Goal: Information Seeking & Learning: Learn about a topic

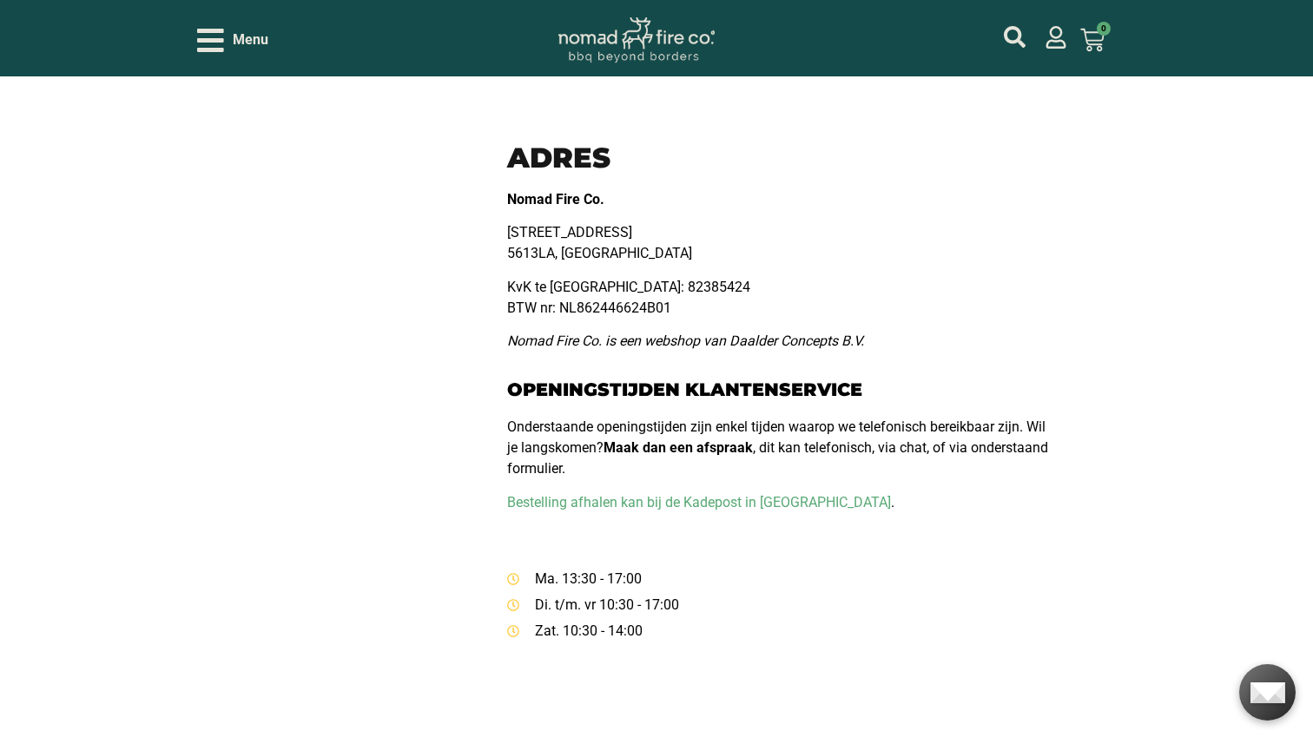
click at [301, 603] on div "Klanteservice Contact Bezorging en afhalen Betaalmethodes Garantie en service R…" at bounding box center [330, 393] width 267 height 2397
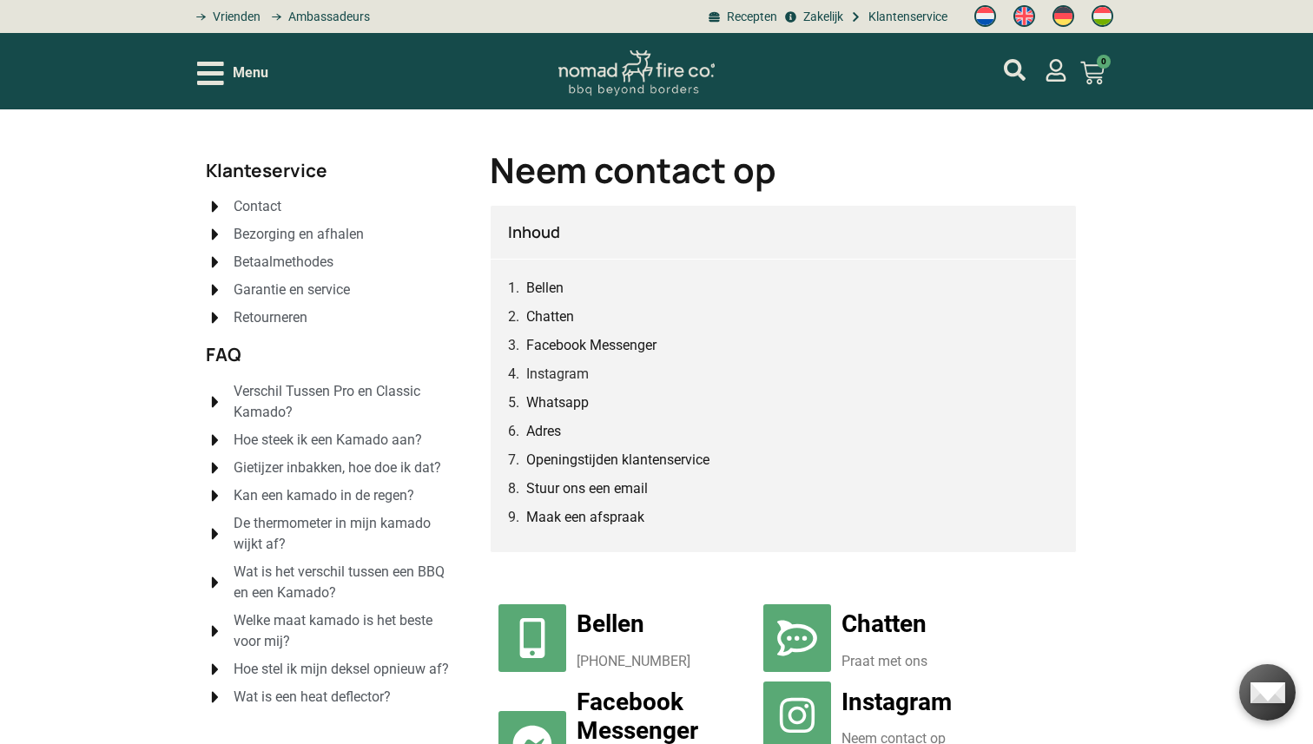
click at [229, 458] on span "Gietijzer inbakken, hoe doe ik dat?" at bounding box center [335, 468] width 212 height 21
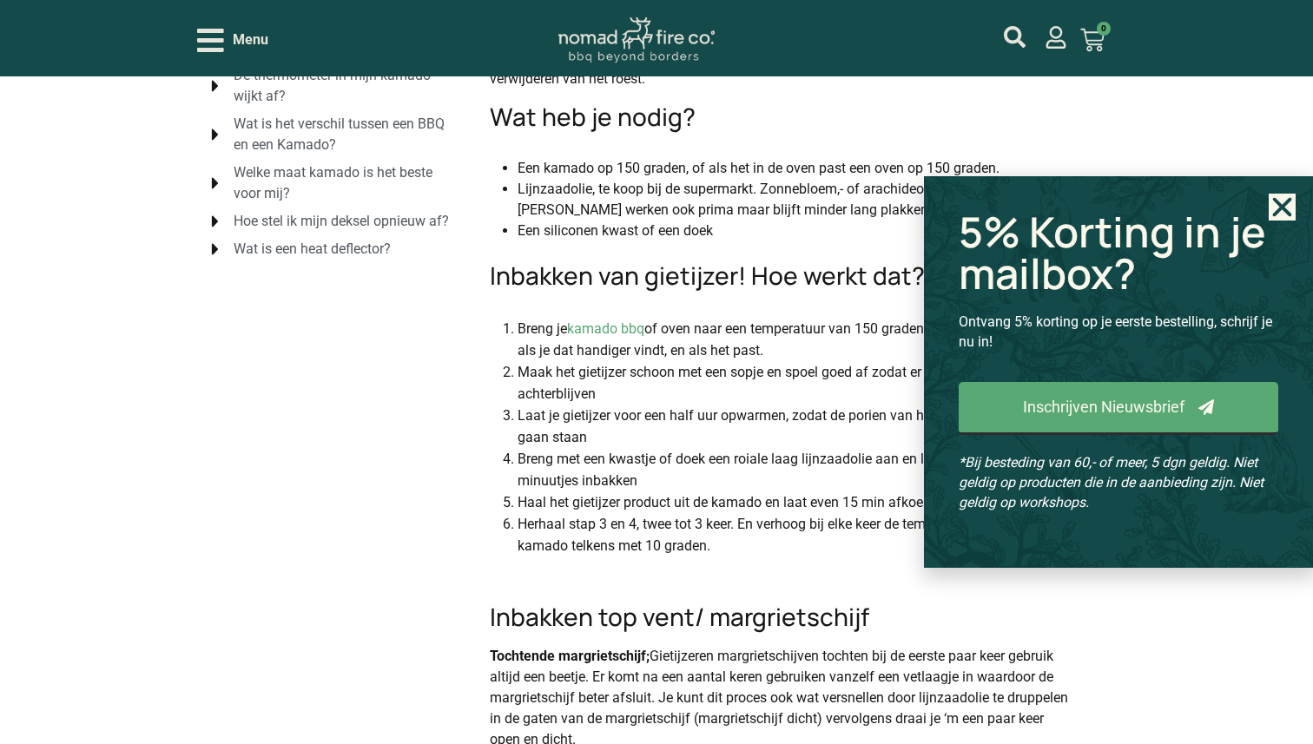
scroll to position [454, 0]
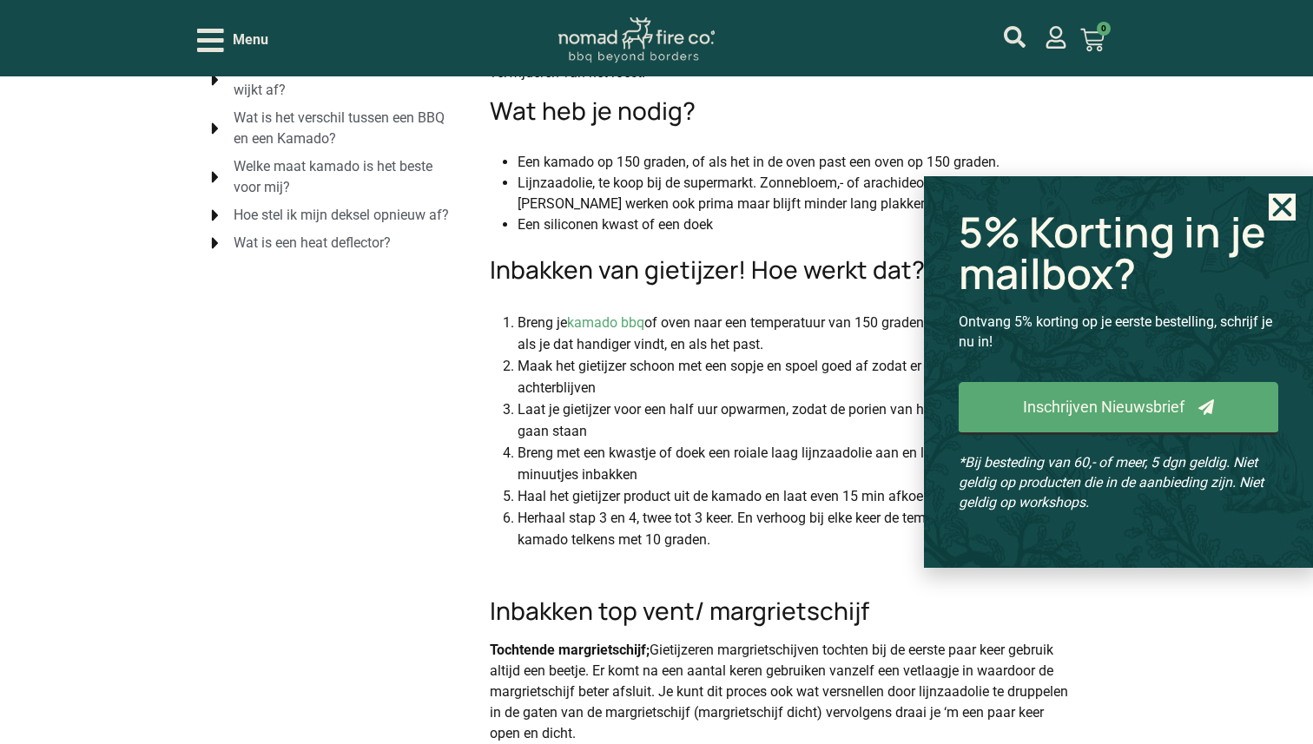
click at [1279, 203] on use "Close" at bounding box center [1282, 207] width 19 height 19
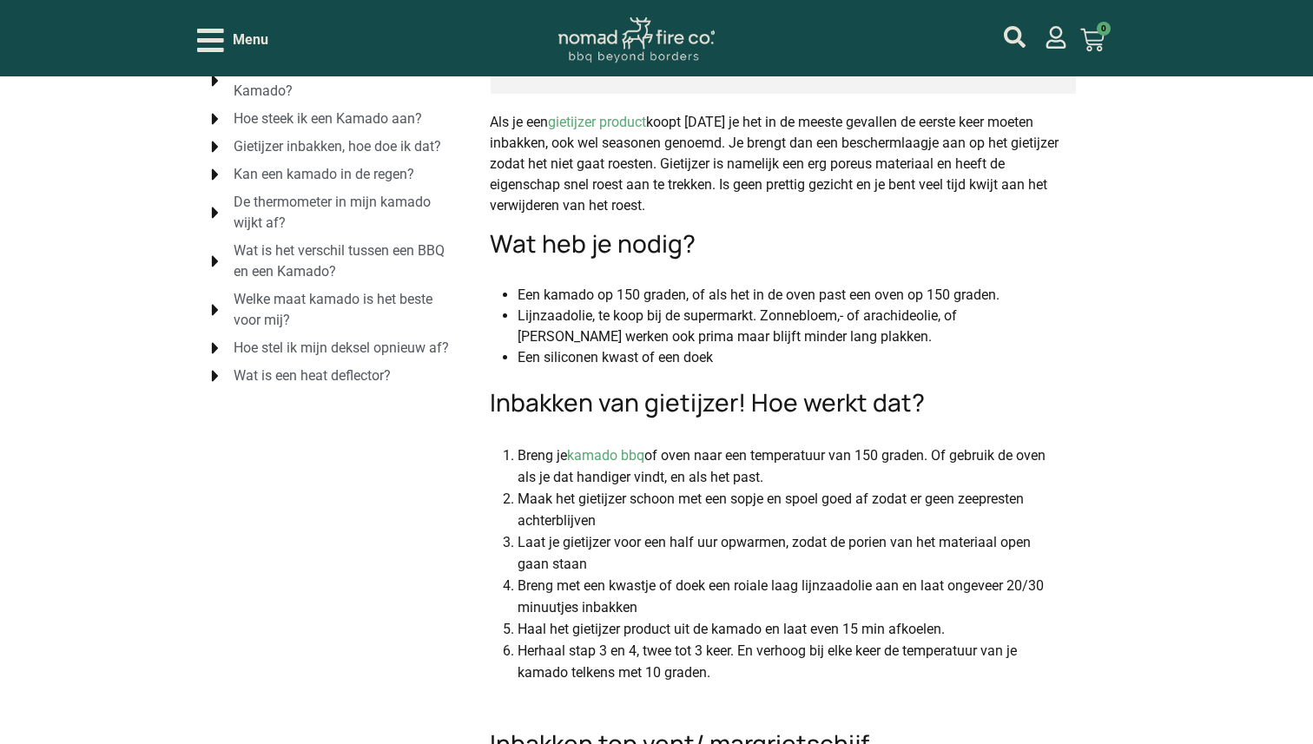
scroll to position [0, 0]
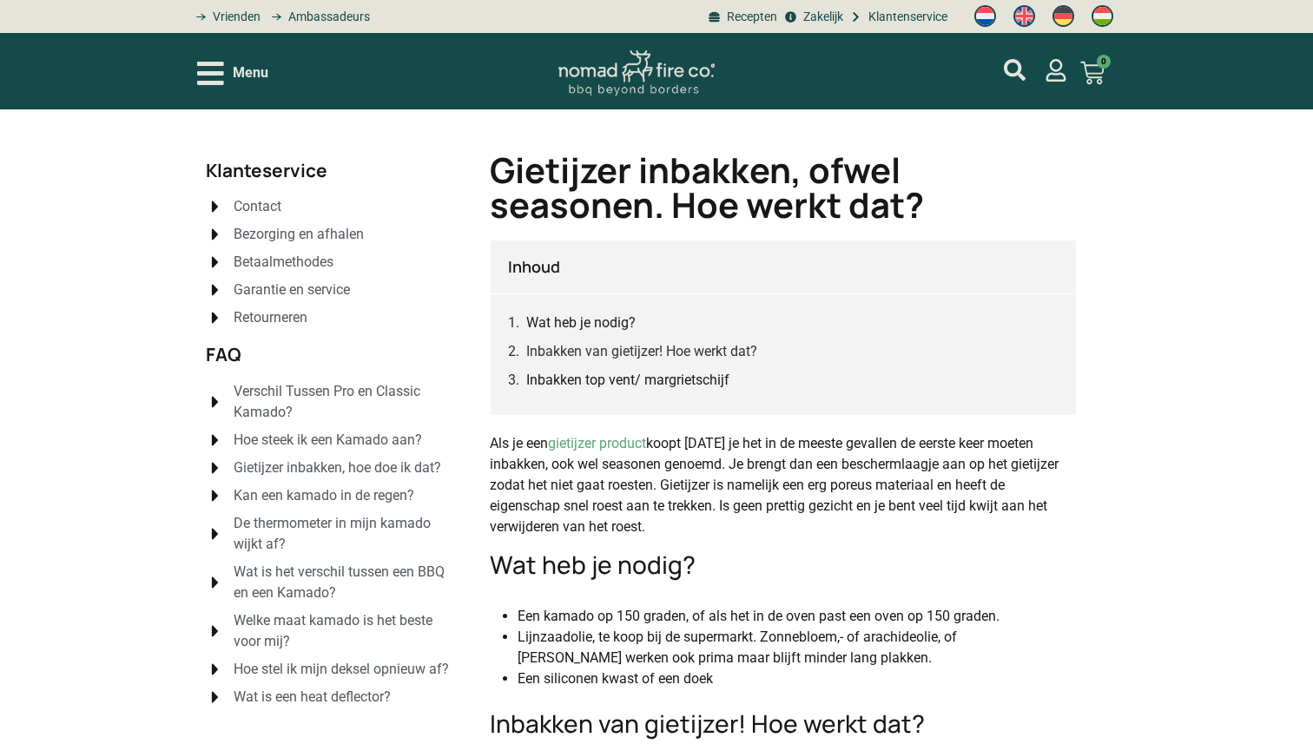
click at [339, 289] on span "Garantie en service" at bounding box center [289, 290] width 121 height 21
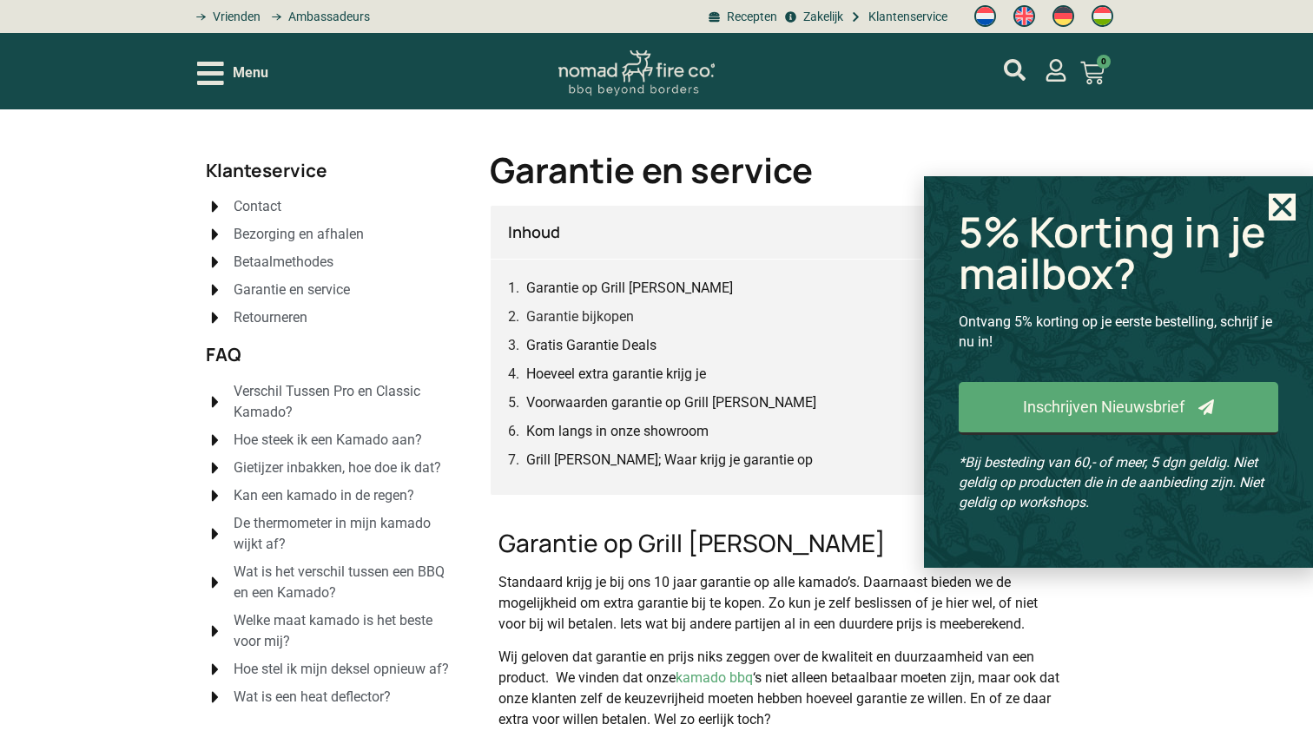
click at [238, 77] on span "Menu" at bounding box center [251, 73] width 36 height 21
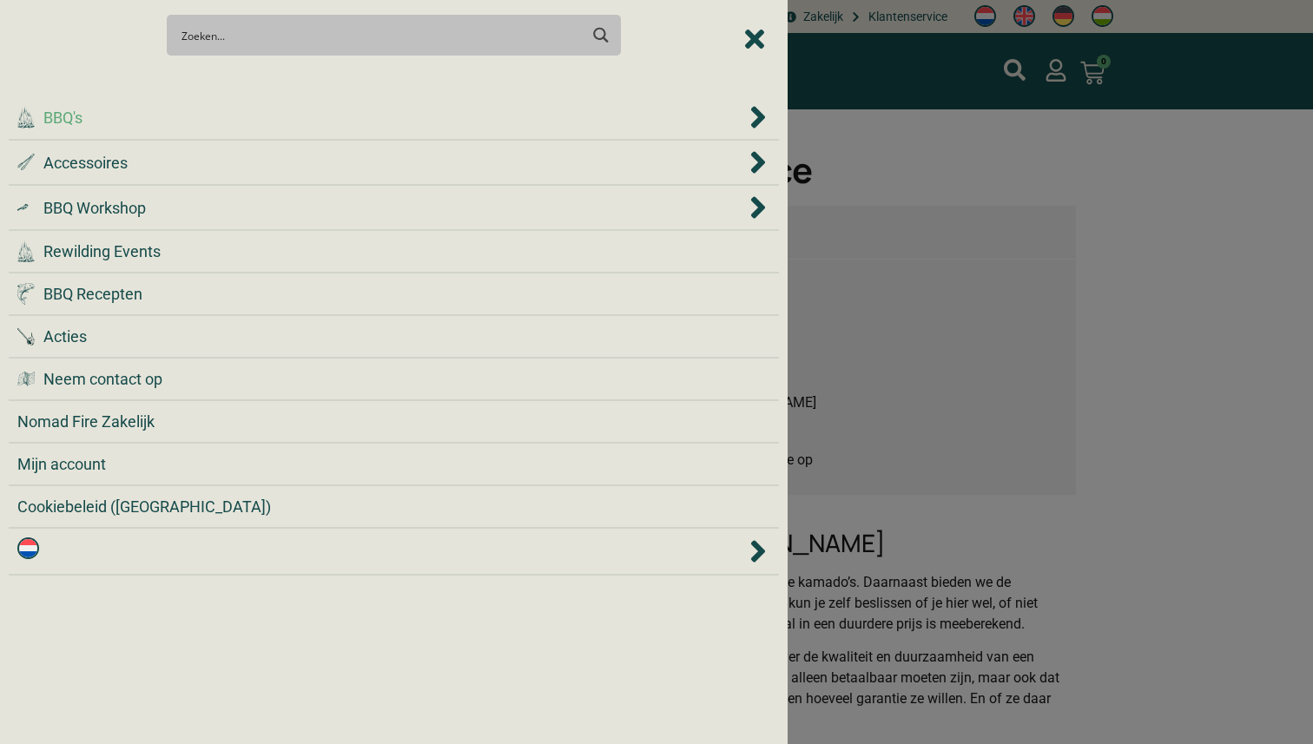
click at [243, 116] on div ".cls-1 { fill: #042e2c; } BBQ's" at bounding box center [381, 117] width 728 height 23
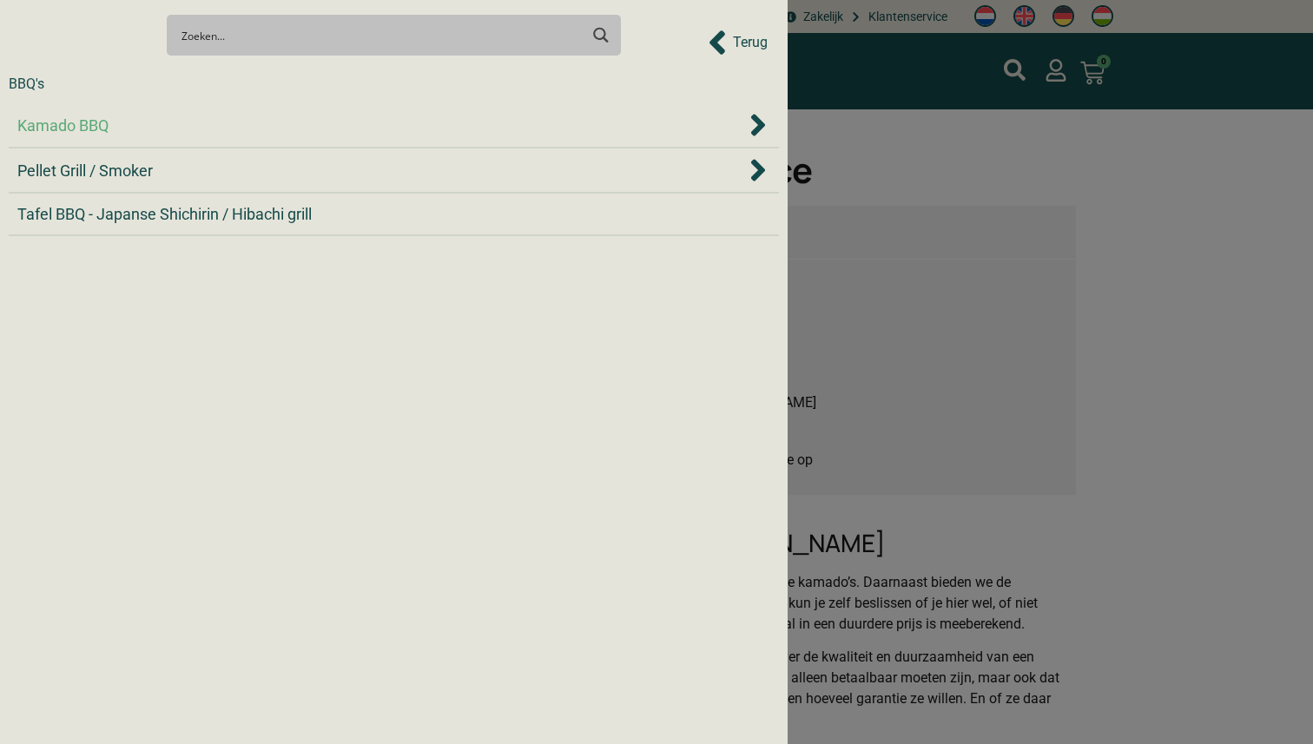
click at [175, 127] on div "Kamado BBQ" at bounding box center [381, 125] width 728 height 23
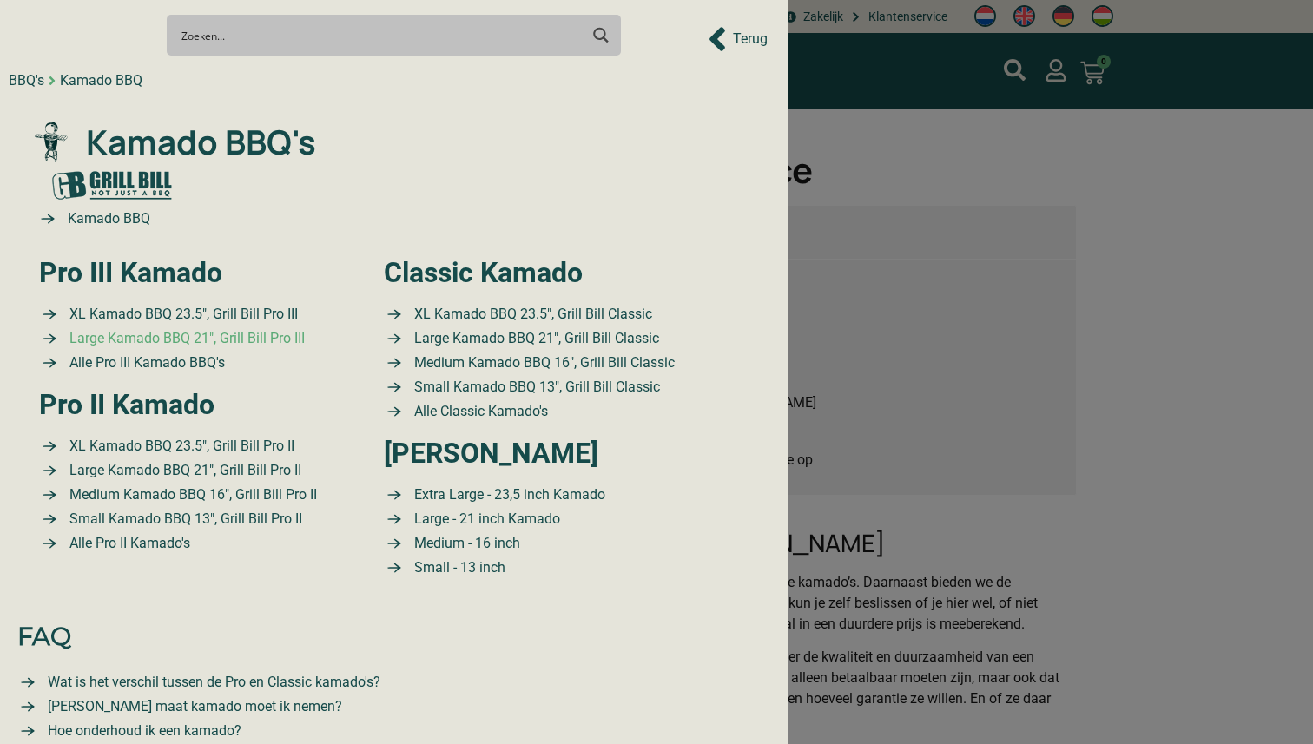
click at [162, 338] on span "Large Kamado BBQ 21″, Grill Bill Pro III" at bounding box center [185, 338] width 240 height 21
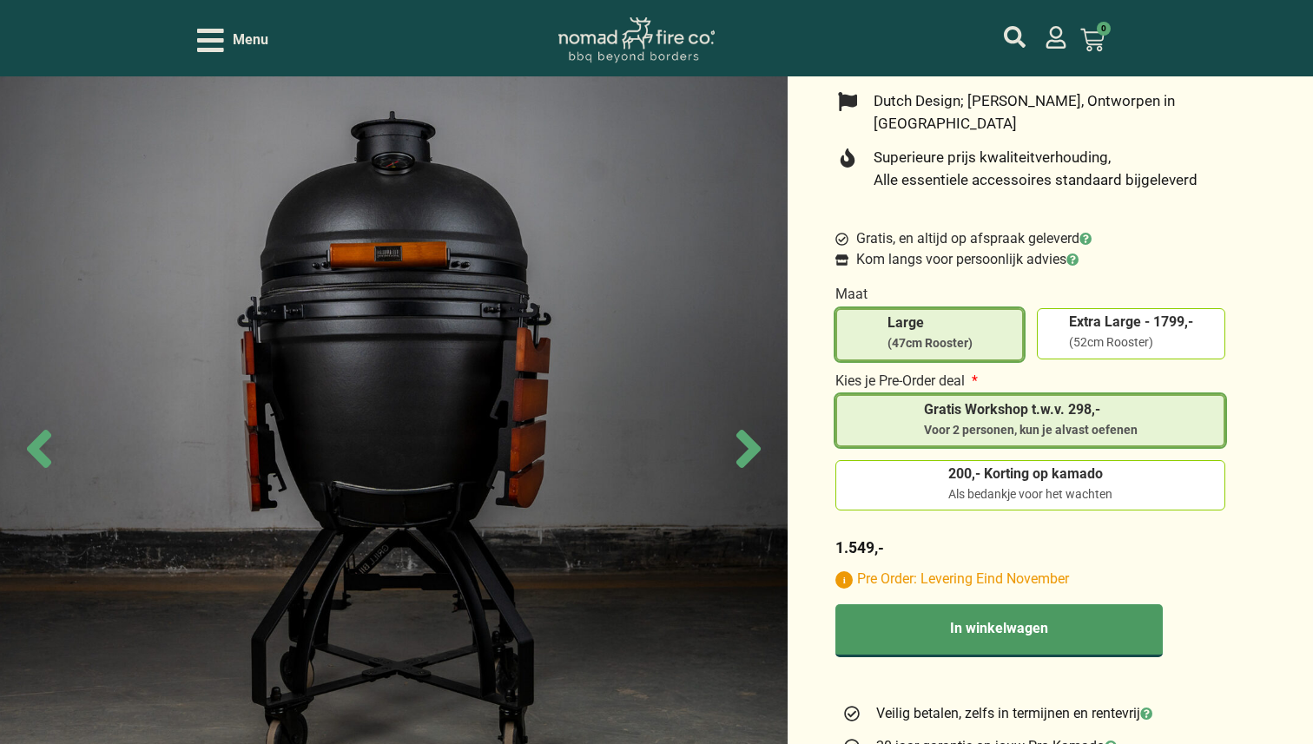
scroll to position [605, 0]
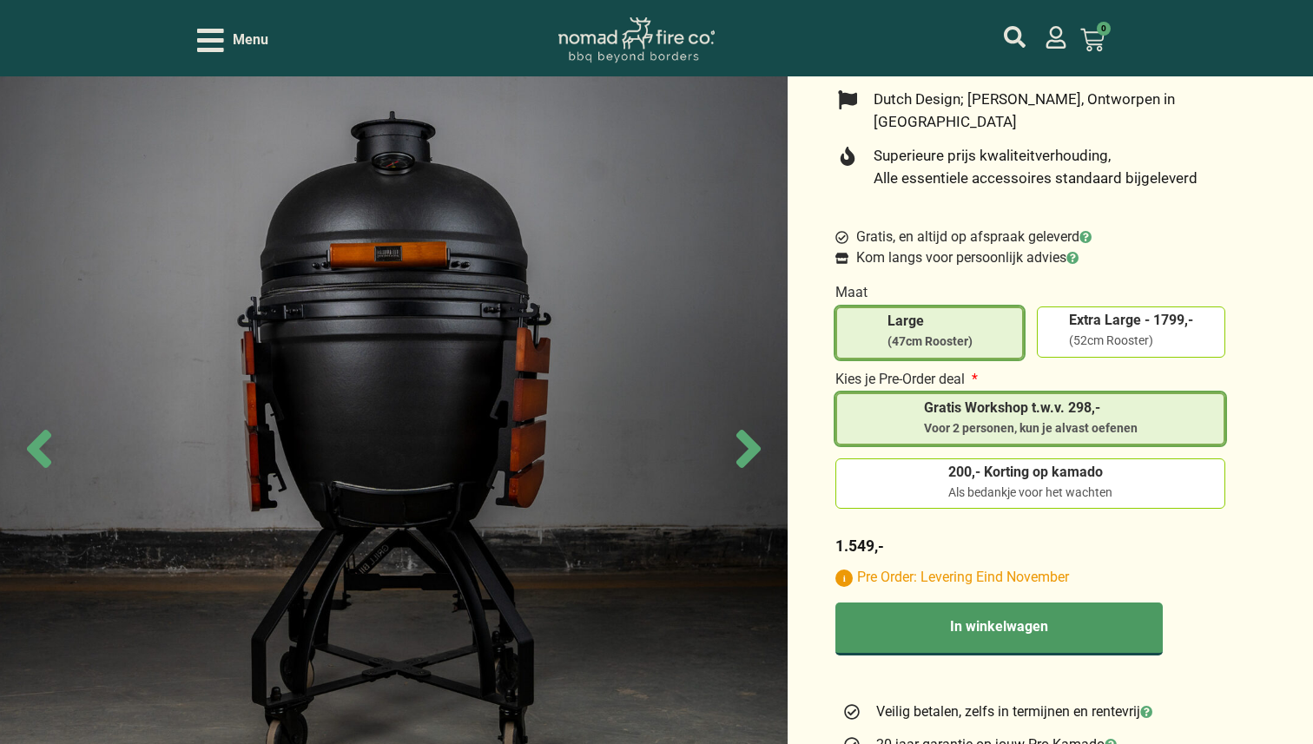
click at [1079, 252] on icon at bounding box center [1073, 258] width 12 height 12
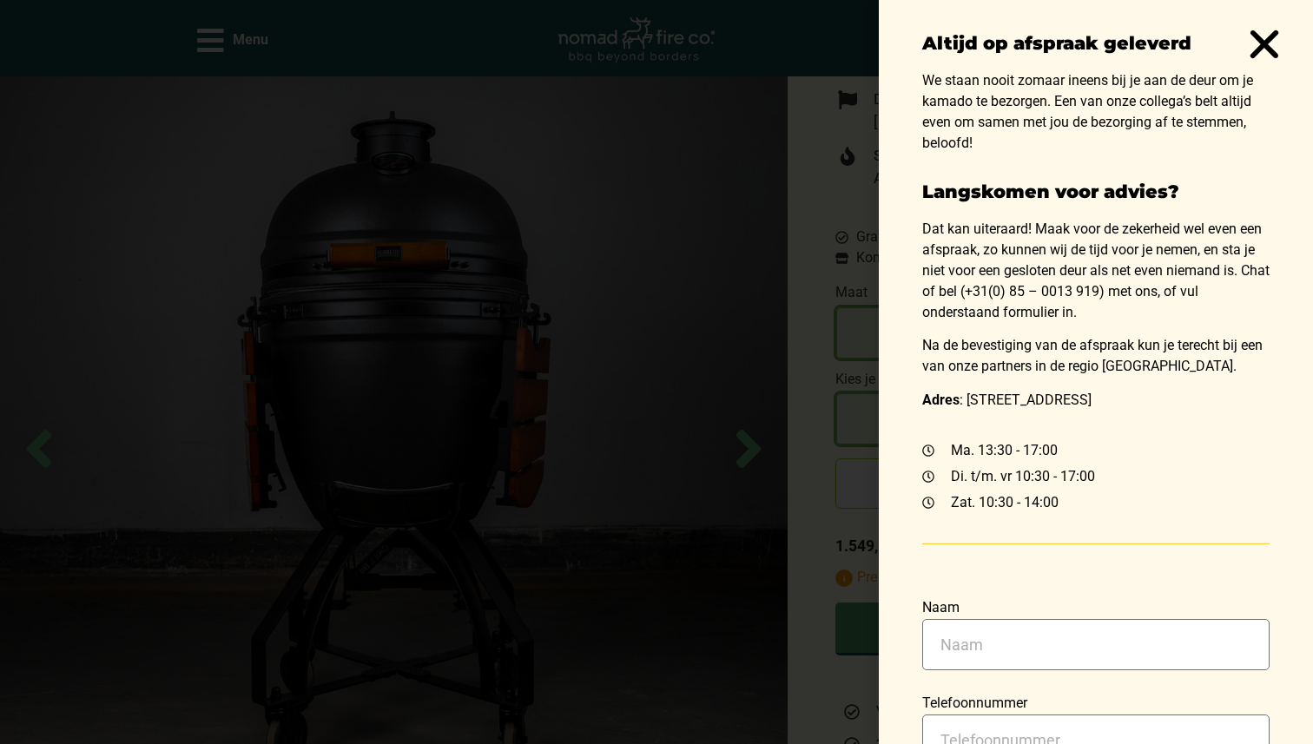
click at [1268, 47] on use "Close" at bounding box center [1265, 44] width 29 height 28
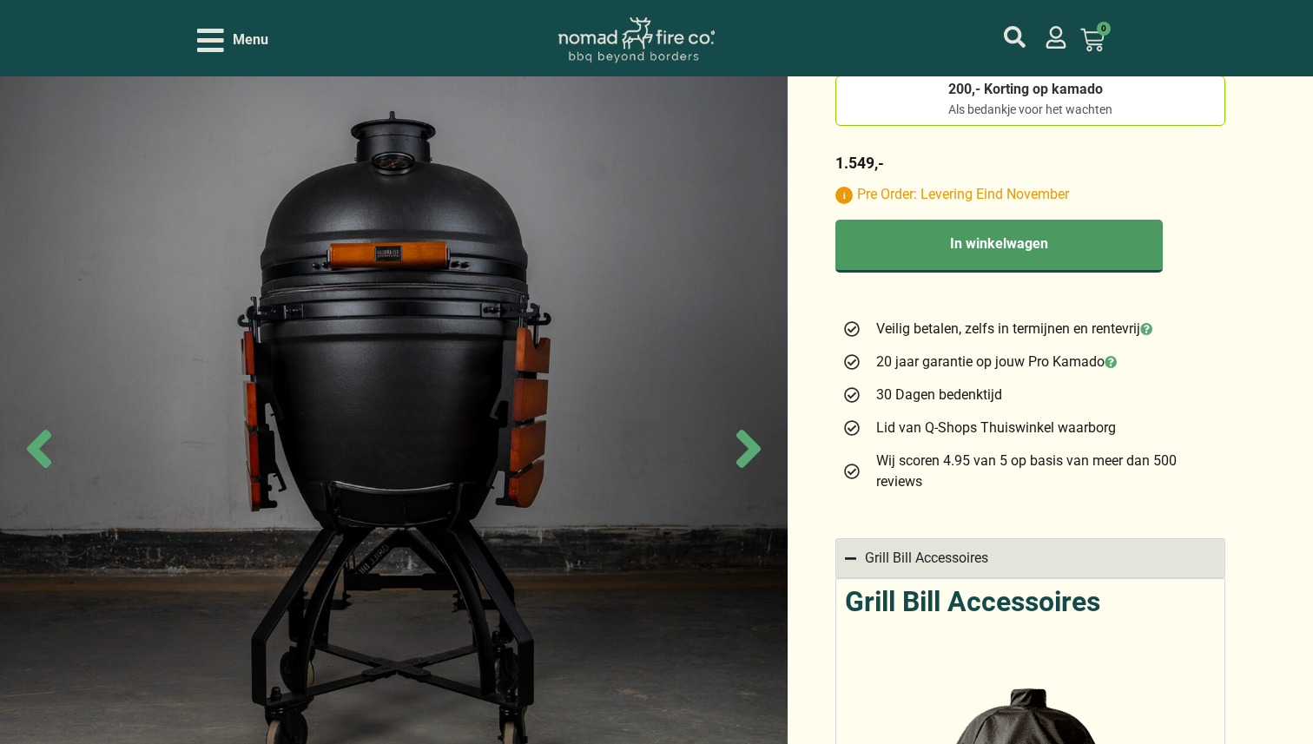
scroll to position [990, 0]
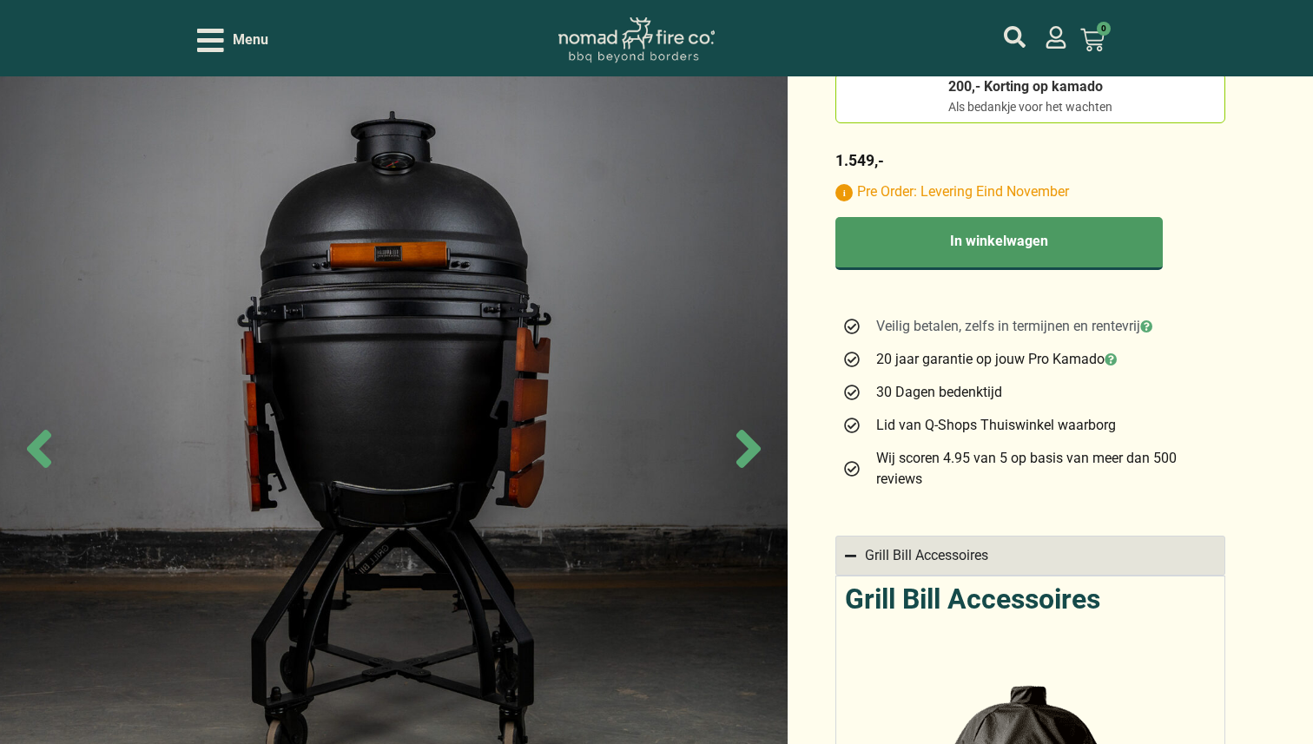
click at [1153, 321] on icon at bounding box center [1147, 327] width 12 height 12
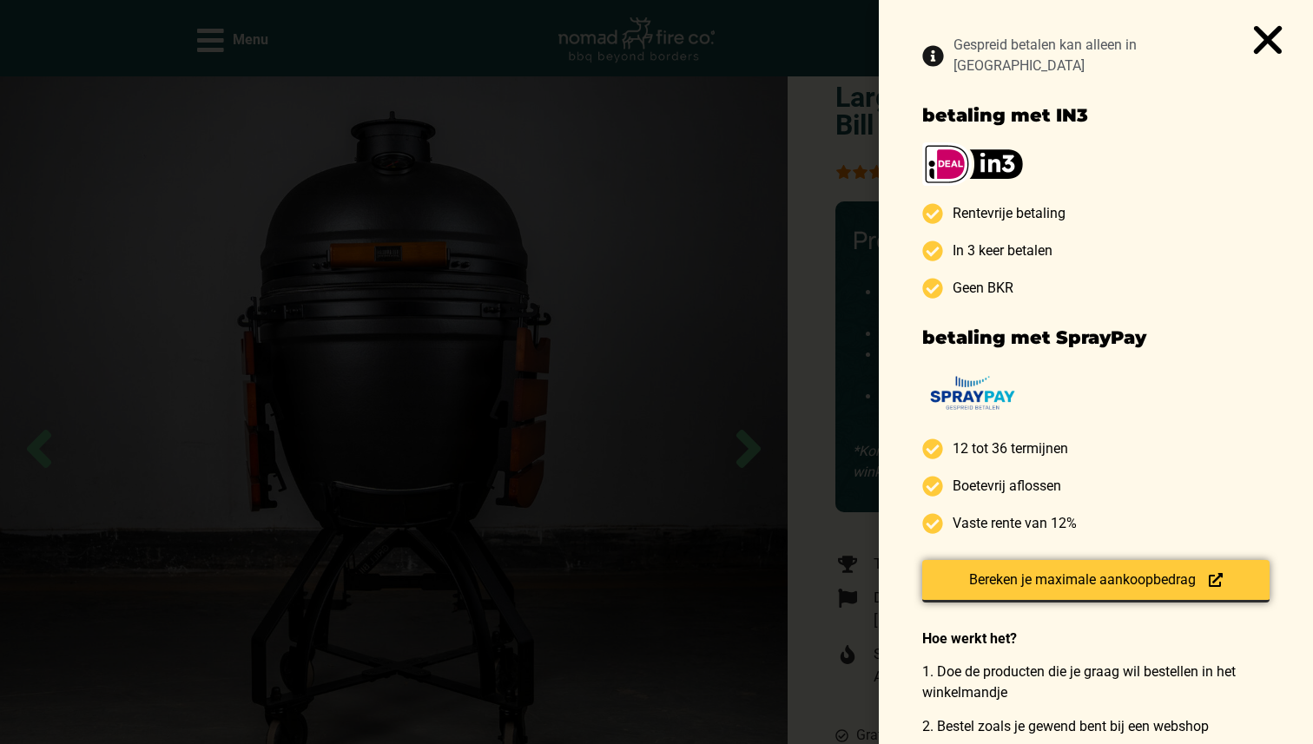
scroll to position [0, 0]
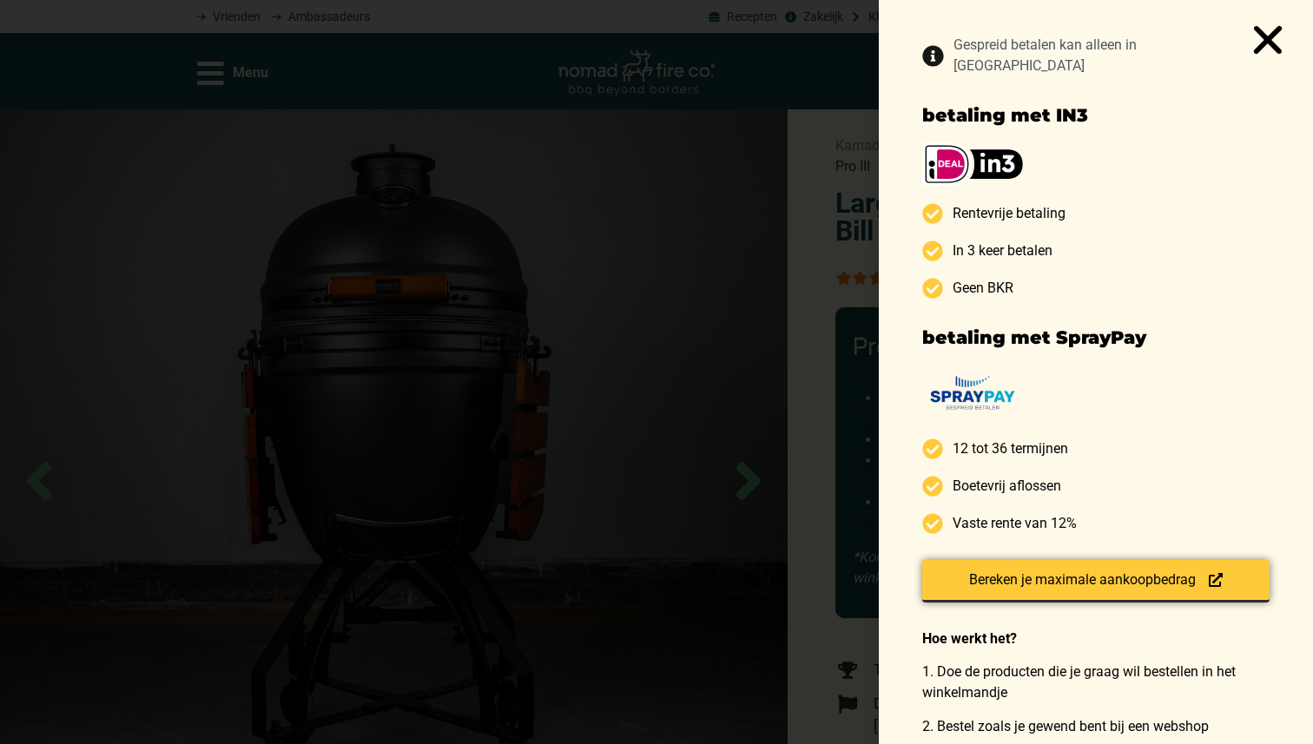
click at [1271, 40] on use "Close" at bounding box center [1268, 40] width 29 height 28
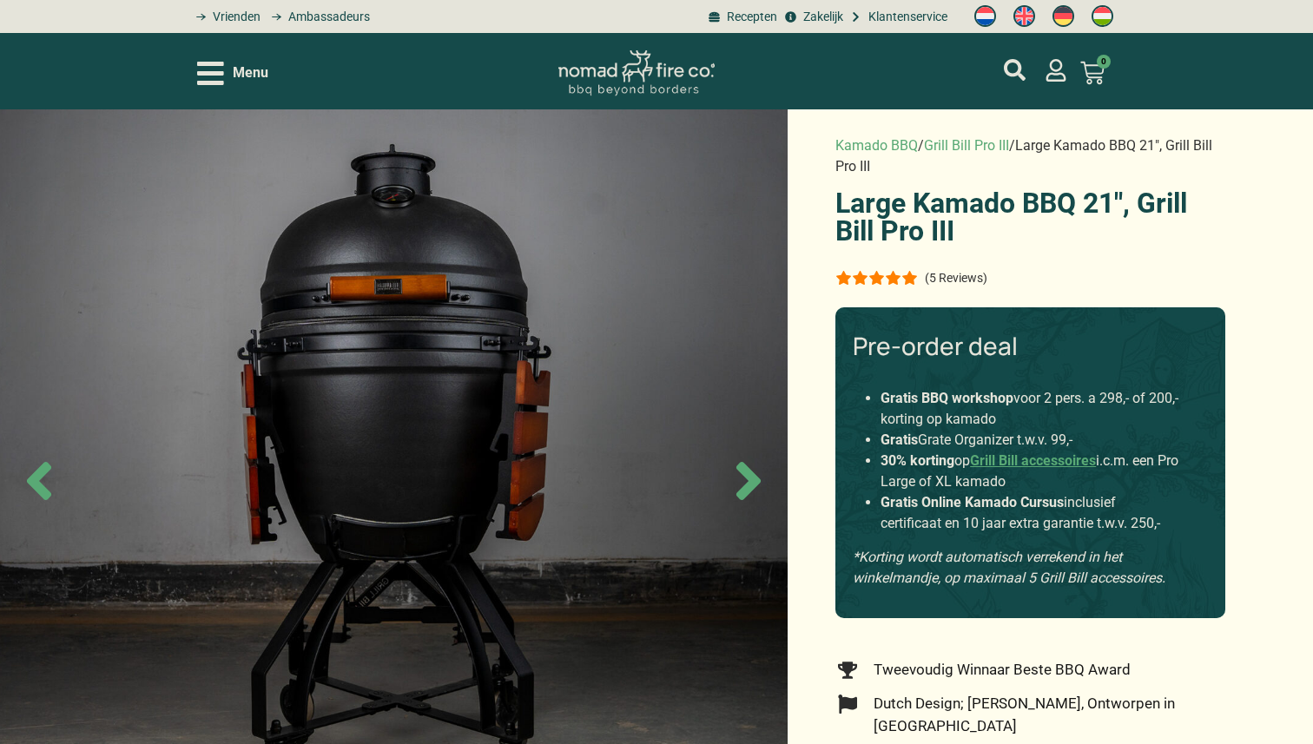
click at [207, 72] on icon "Open/Close Menu" at bounding box center [210, 73] width 27 height 23
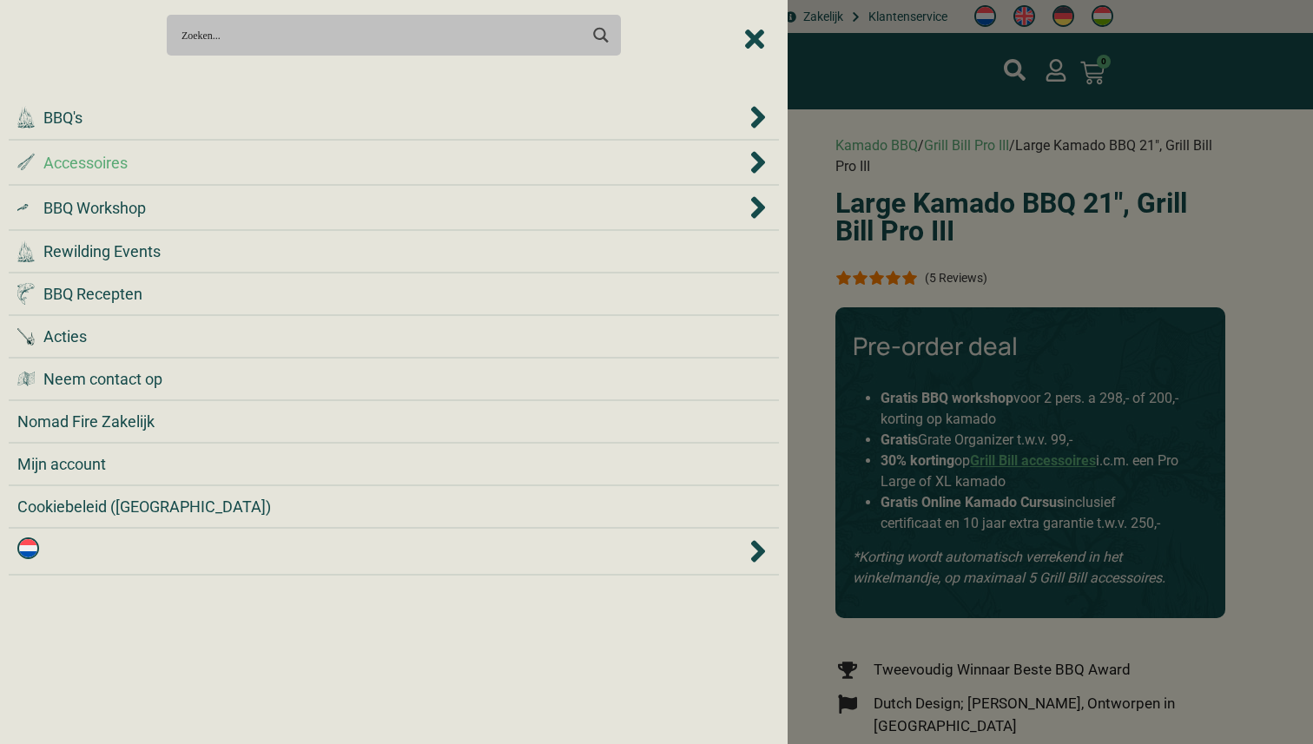
click at [154, 166] on div ".st0 { fill: #2c4a4e; } .st1 { fill: url(#Naamloos_verloop_2); } .st2 { fill: #…" at bounding box center [381, 162] width 728 height 23
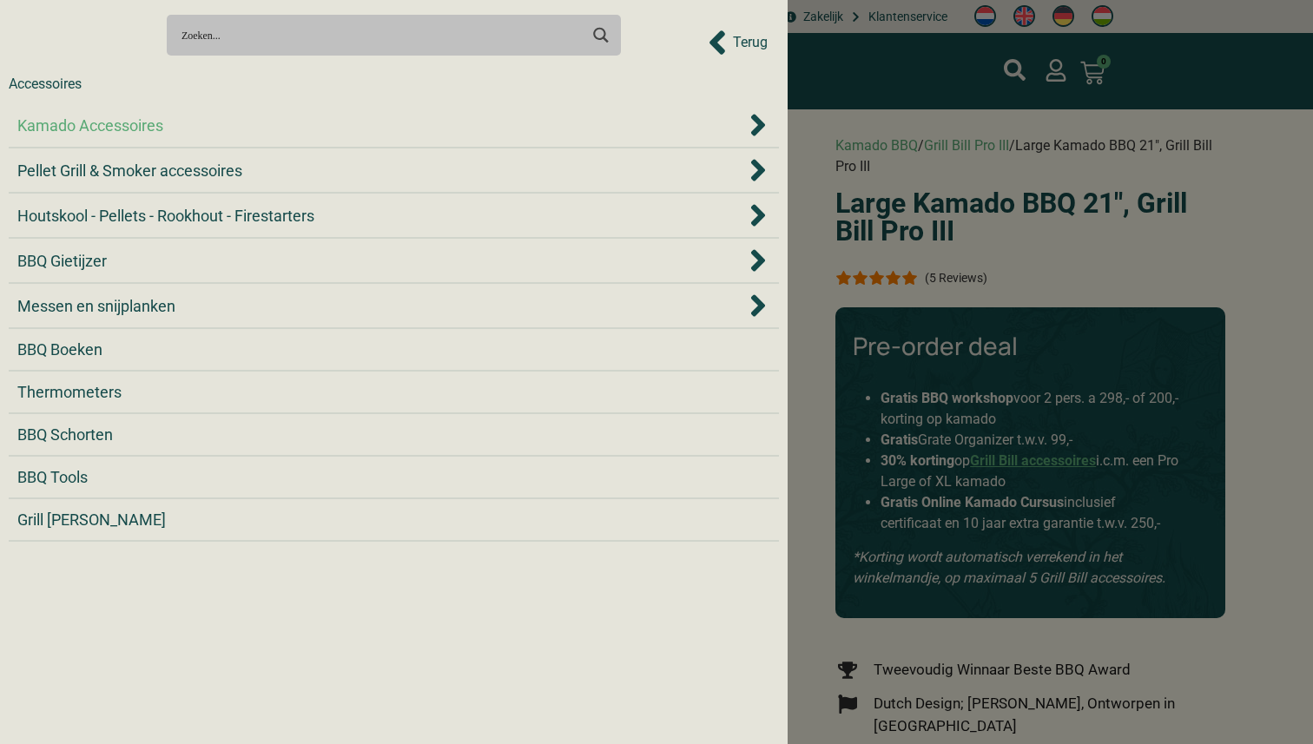
click at [155, 125] on span "Kamado Accessoires" at bounding box center [90, 125] width 146 height 23
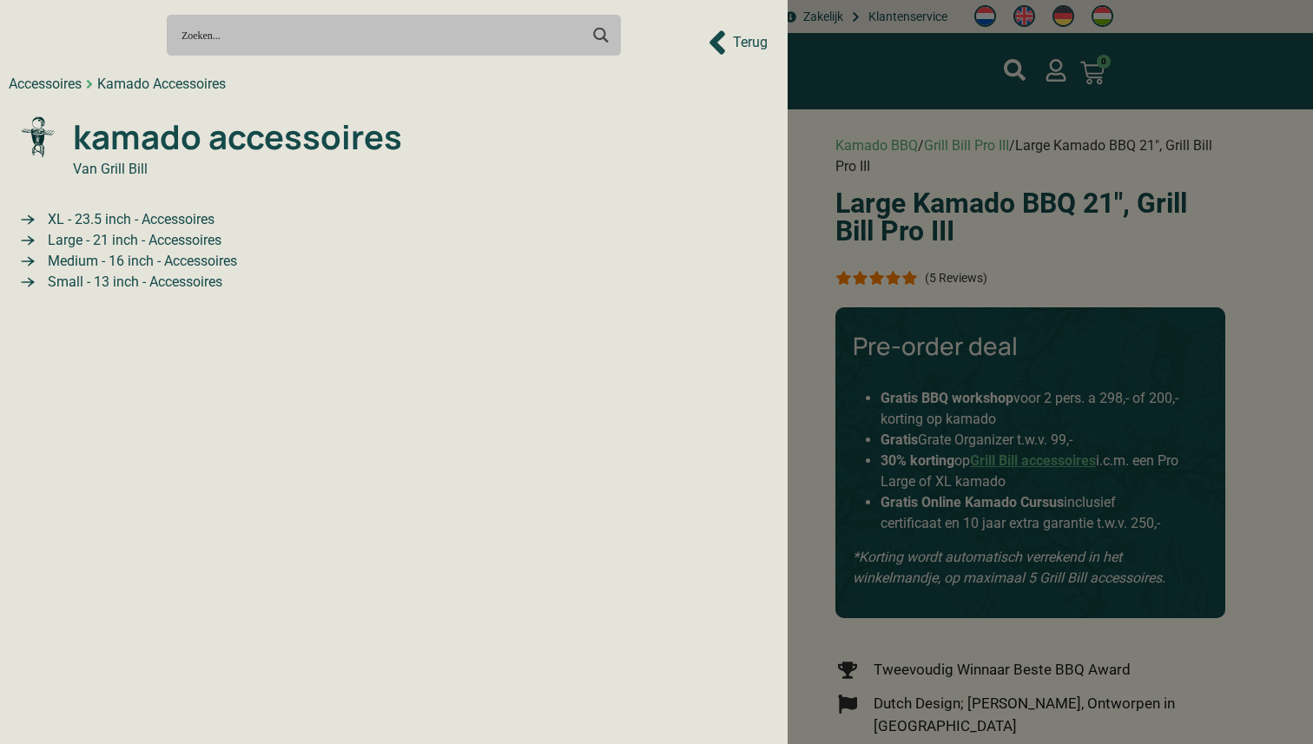
click at [169, 238] on span "Large - 21 inch - Accessoires" at bounding box center [132, 240] width 178 height 21
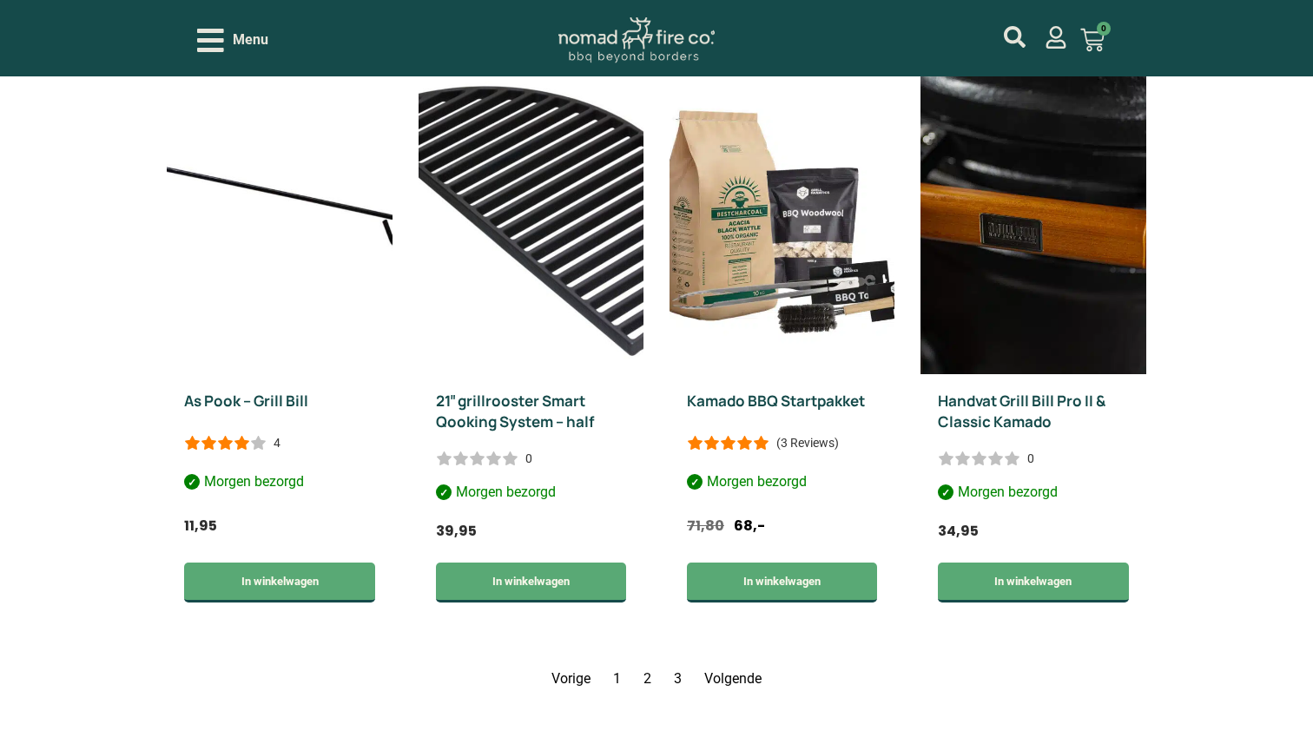
scroll to position [2338, 0]
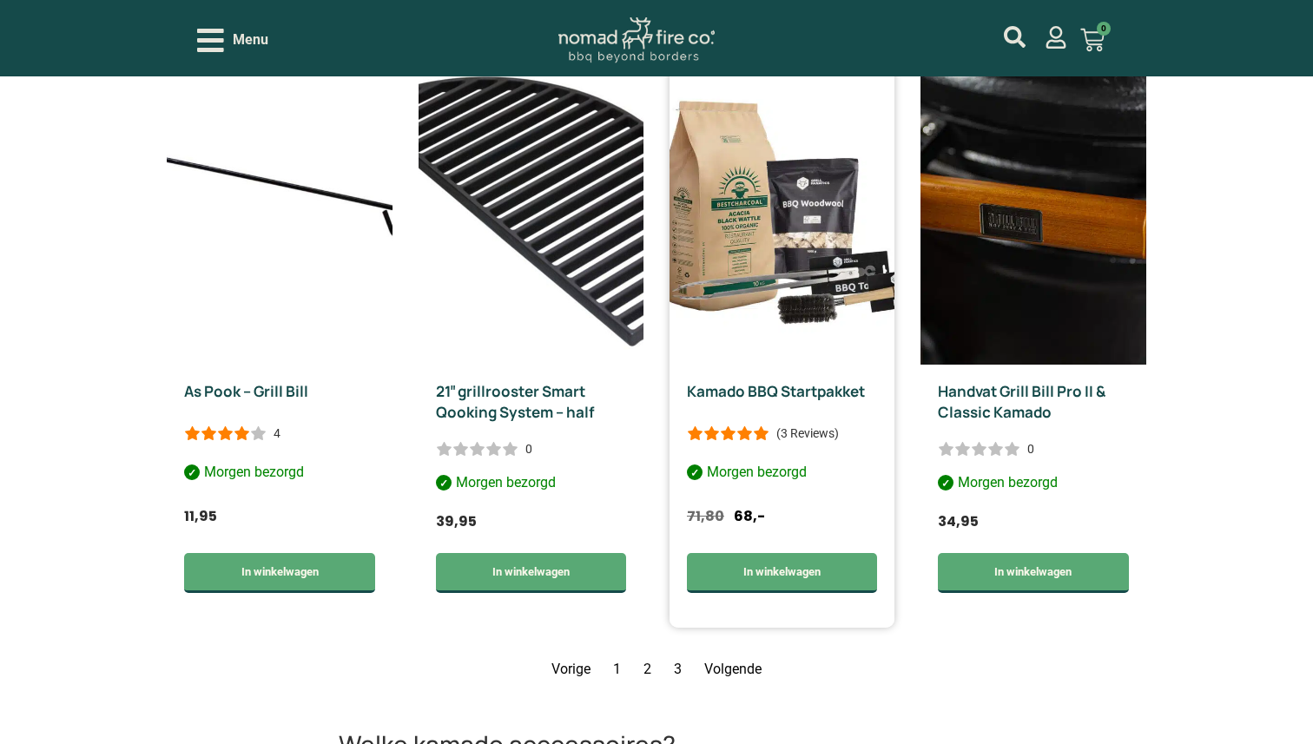
click at [732, 393] on link "Kamado BBQ Startpakket" at bounding box center [776, 391] width 178 height 20
click at [649, 670] on link "Pagina 2" at bounding box center [648, 669] width 8 height 17
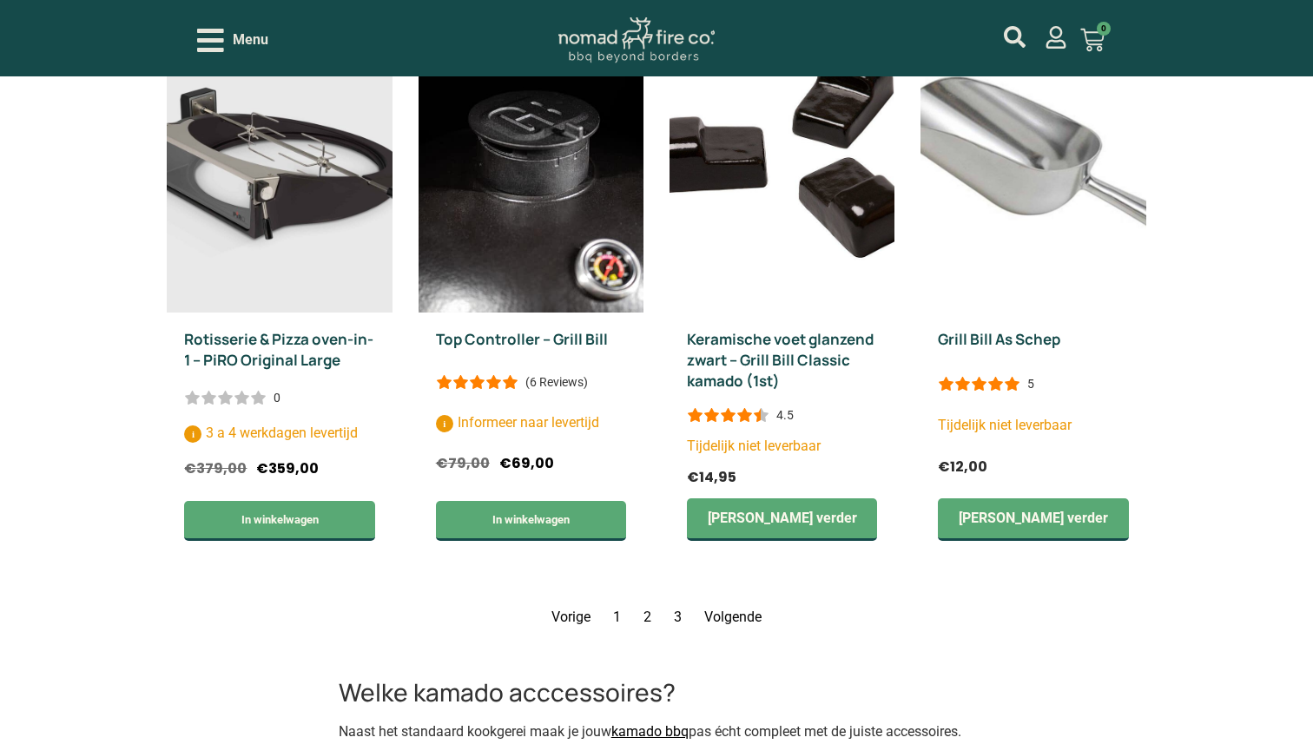
scroll to position [2402, 0]
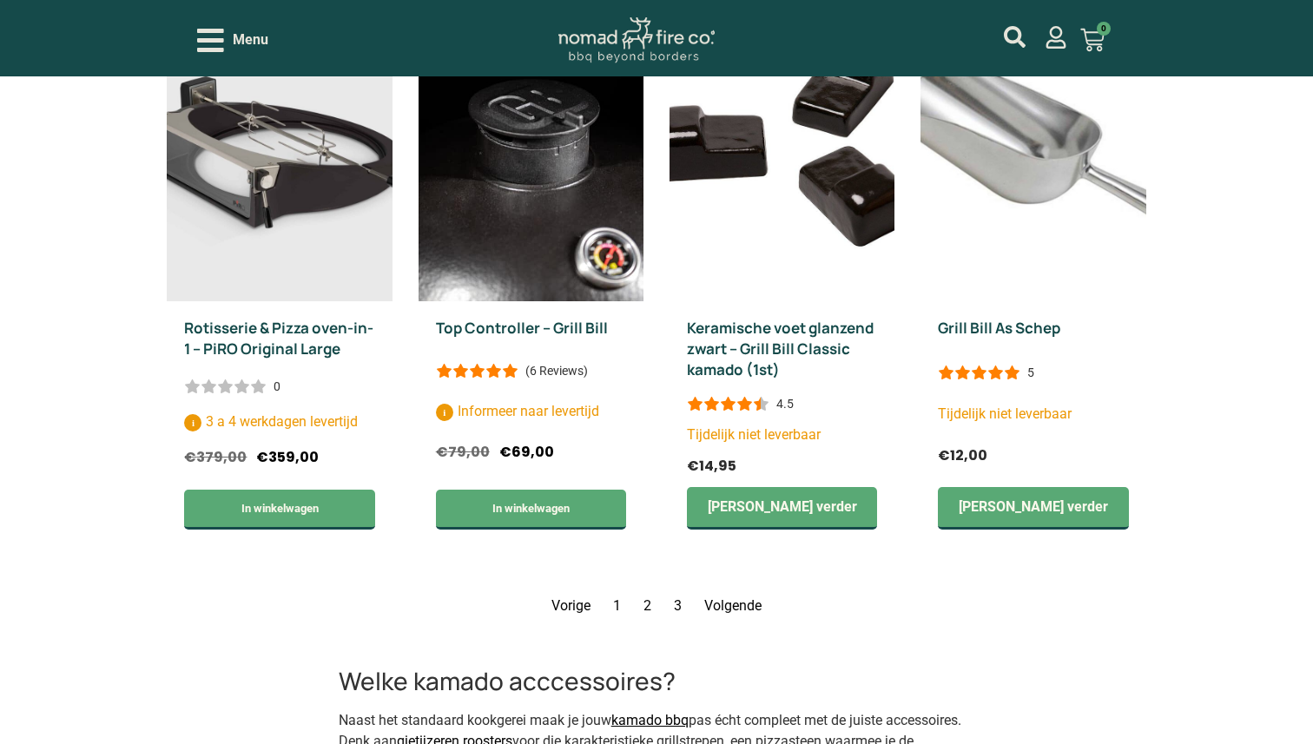
click at [678, 606] on link "Pagina 3" at bounding box center [678, 606] width 8 height 17
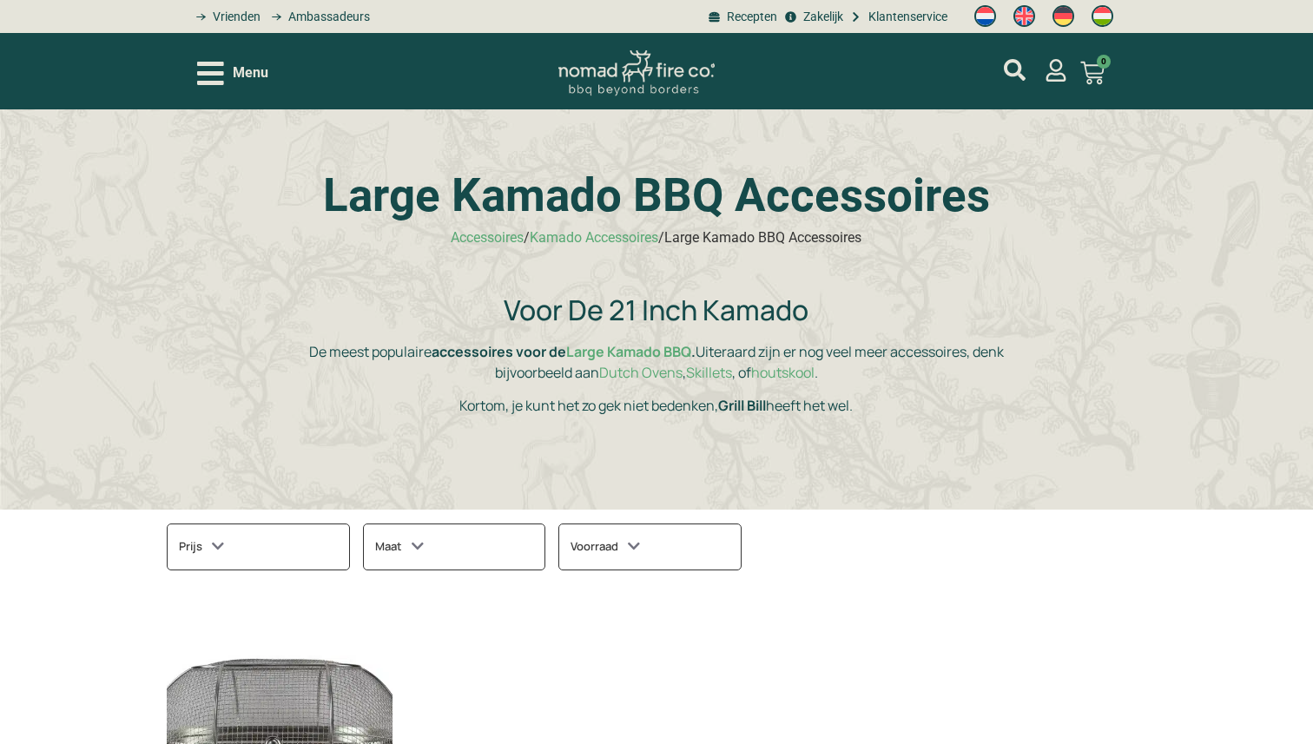
click at [212, 81] on icon "Open/Close Menu" at bounding box center [210, 73] width 27 height 23
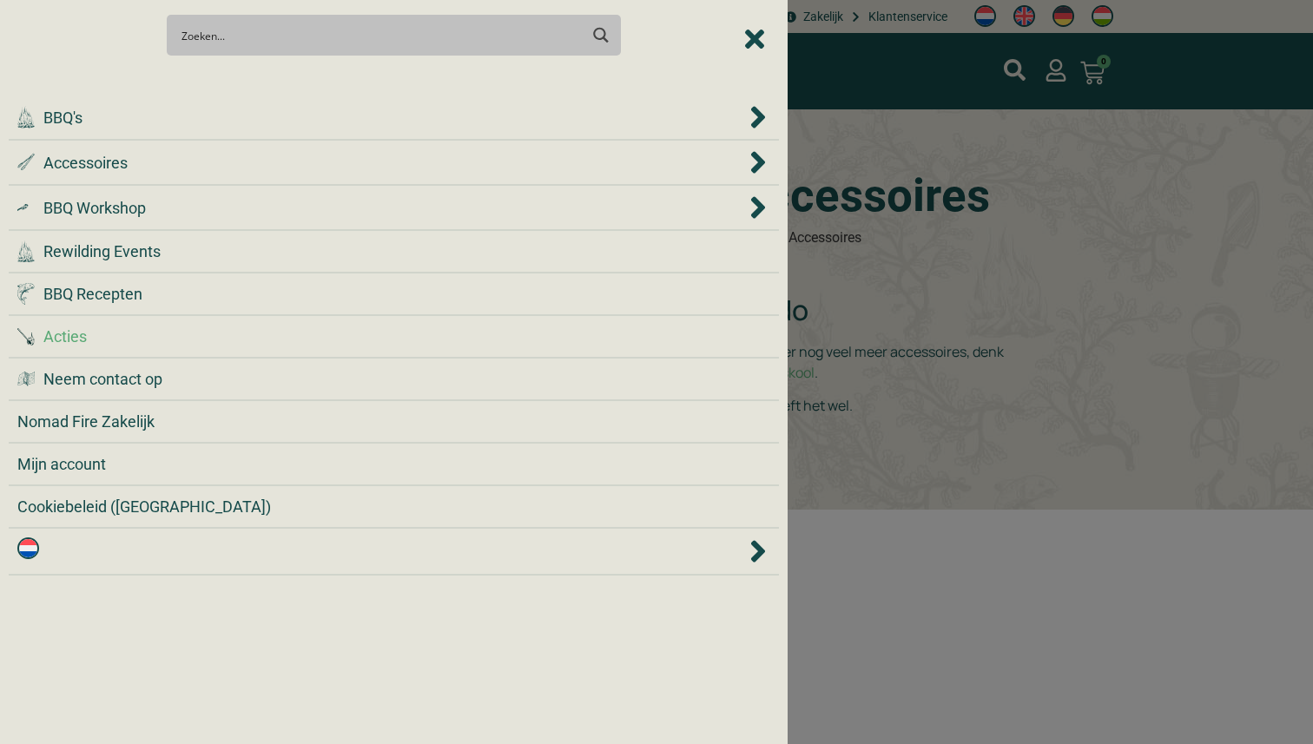
click at [77, 336] on span "Acties" at bounding box center [64, 336] width 43 height 23
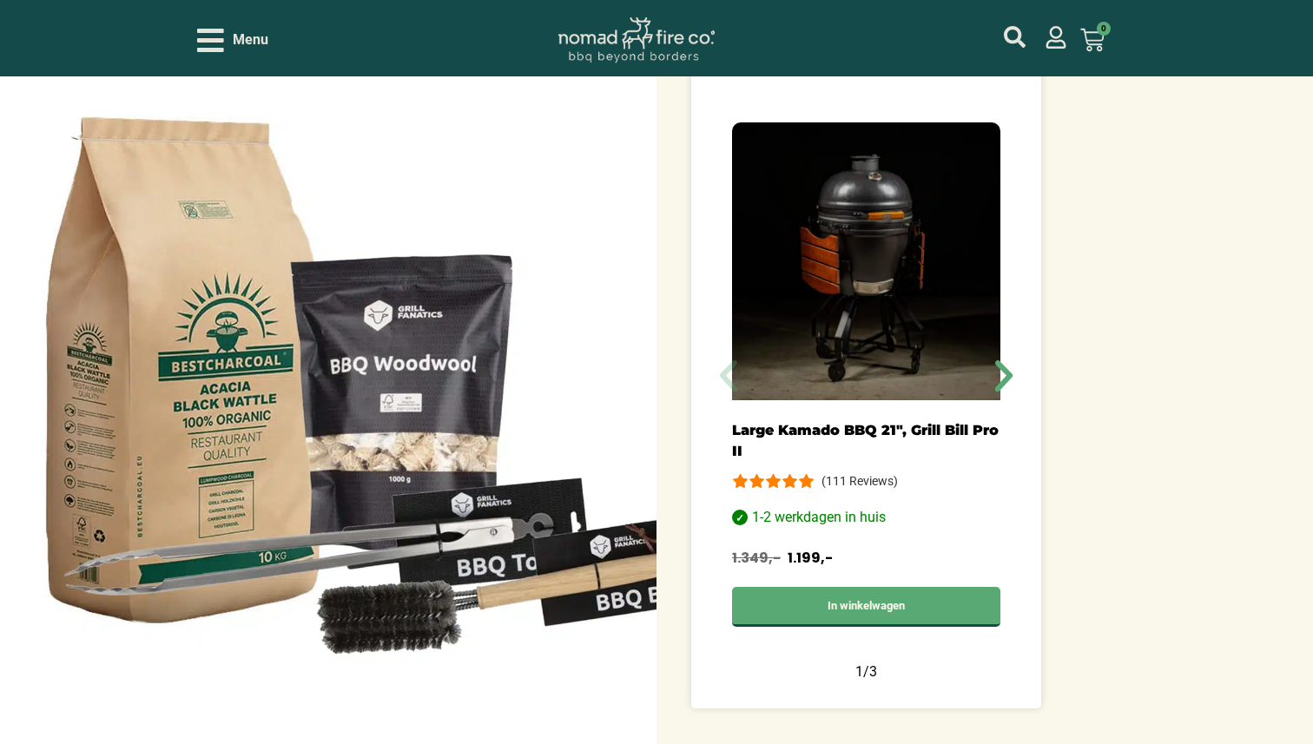
scroll to position [759, 0]
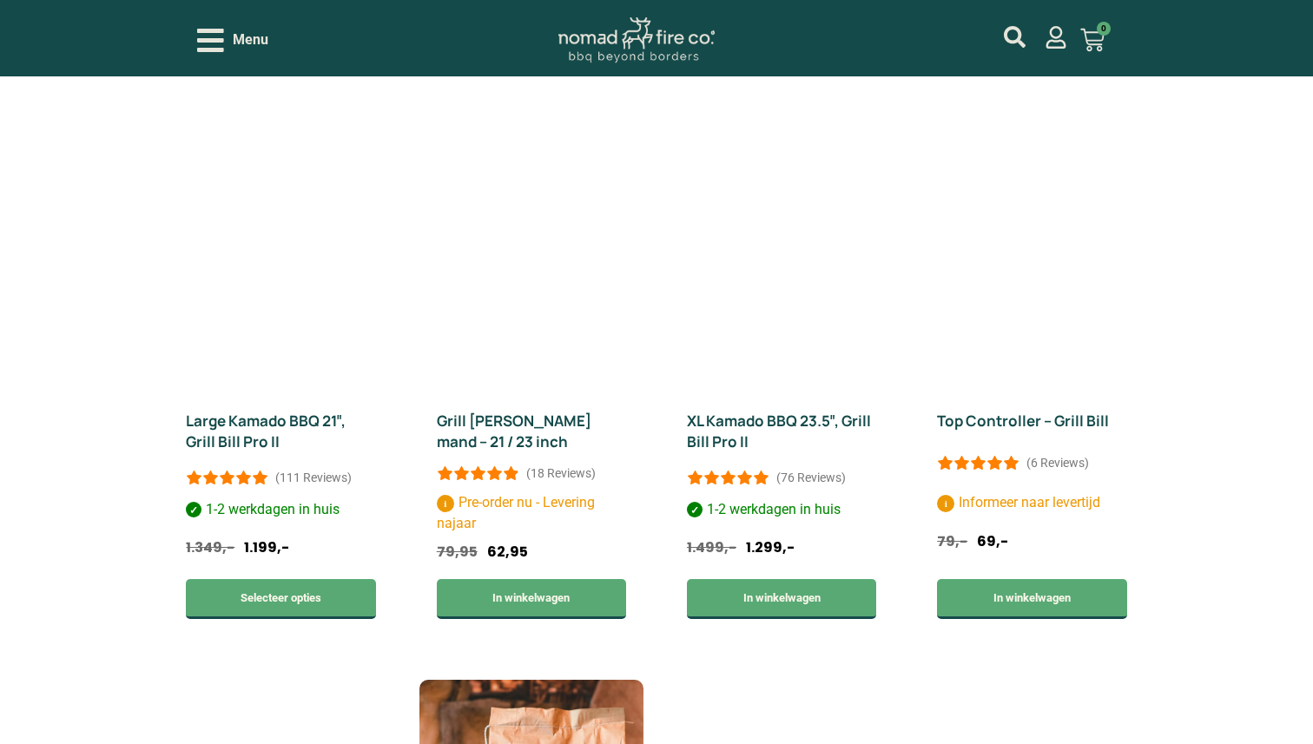
scroll to position [1738, 0]
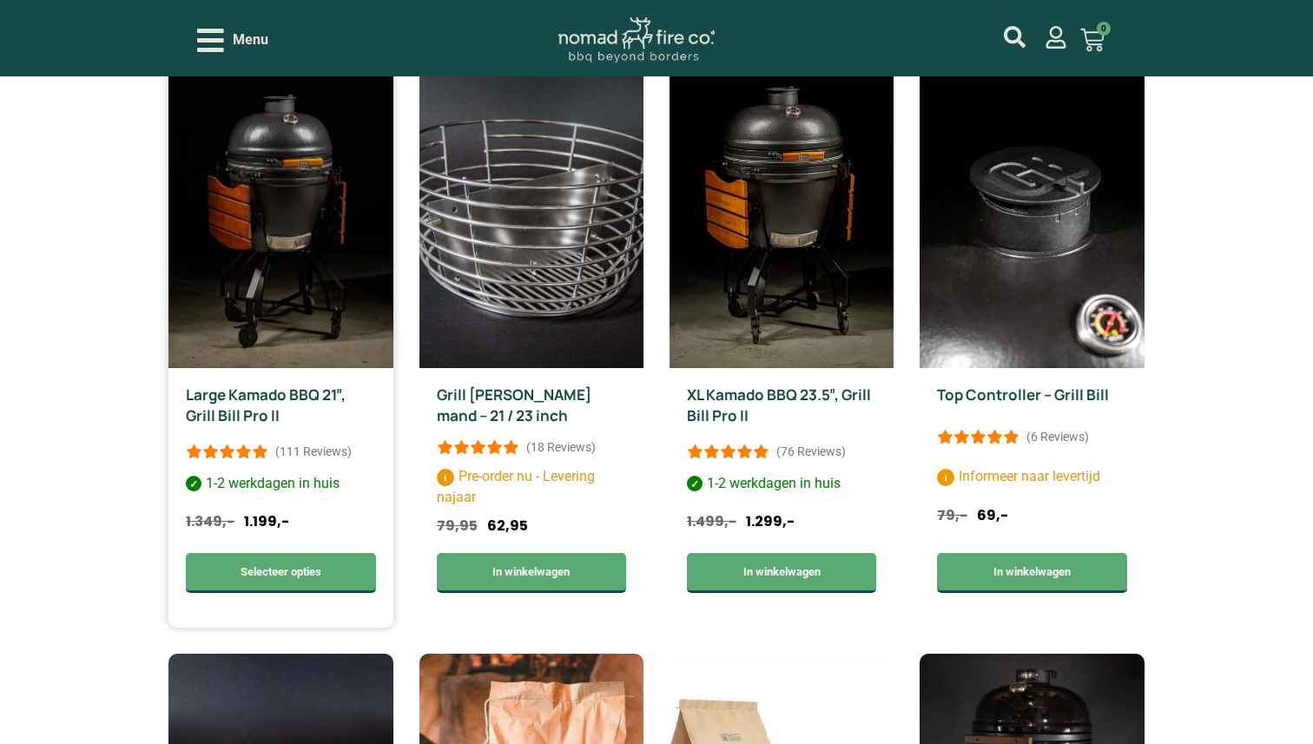
click at [250, 396] on link "Large Kamado BBQ 21″, Grill Bill Pro II" at bounding box center [266, 405] width 160 height 41
